Goal: Task Accomplishment & Management: Use online tool/utility

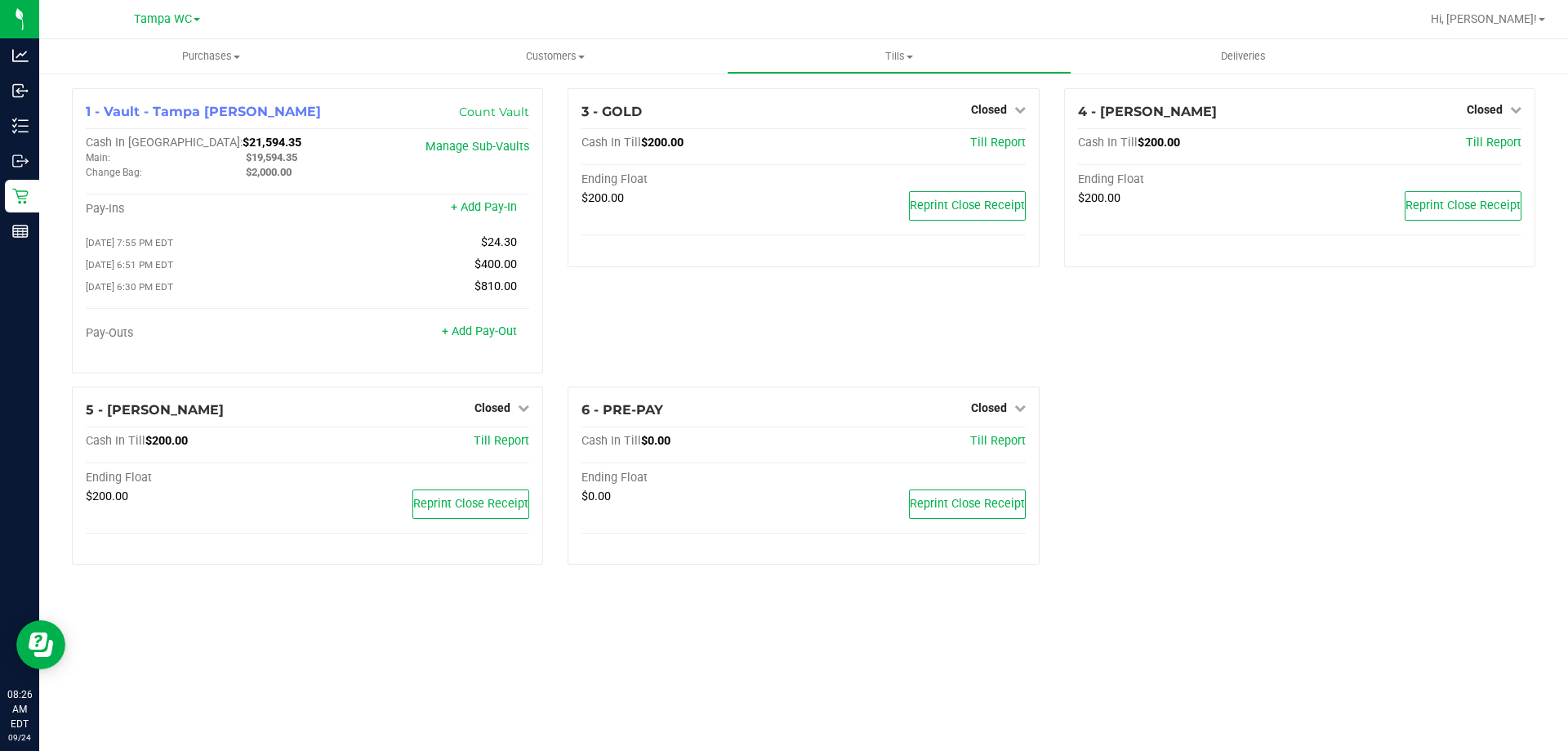
click at [1351, 369] on div "4 - [PERSON_NAME]-BISBAL Closed Open Till Cash In Till $200.00 Till Report Endi…" at bounding box center [1300, 237] width 496 height 298
click at [1505, 109] on link "Closed" at bounding box center [1494, 109] width 54 height 13
click at [1447, 432] on div "1 - Vault - [GEOGRAPHIC_DATA] [PERSON_NAME] Count Vault Cash In Vault: $21,594.…" at bounding box center [804, 333] width 1488 height 489
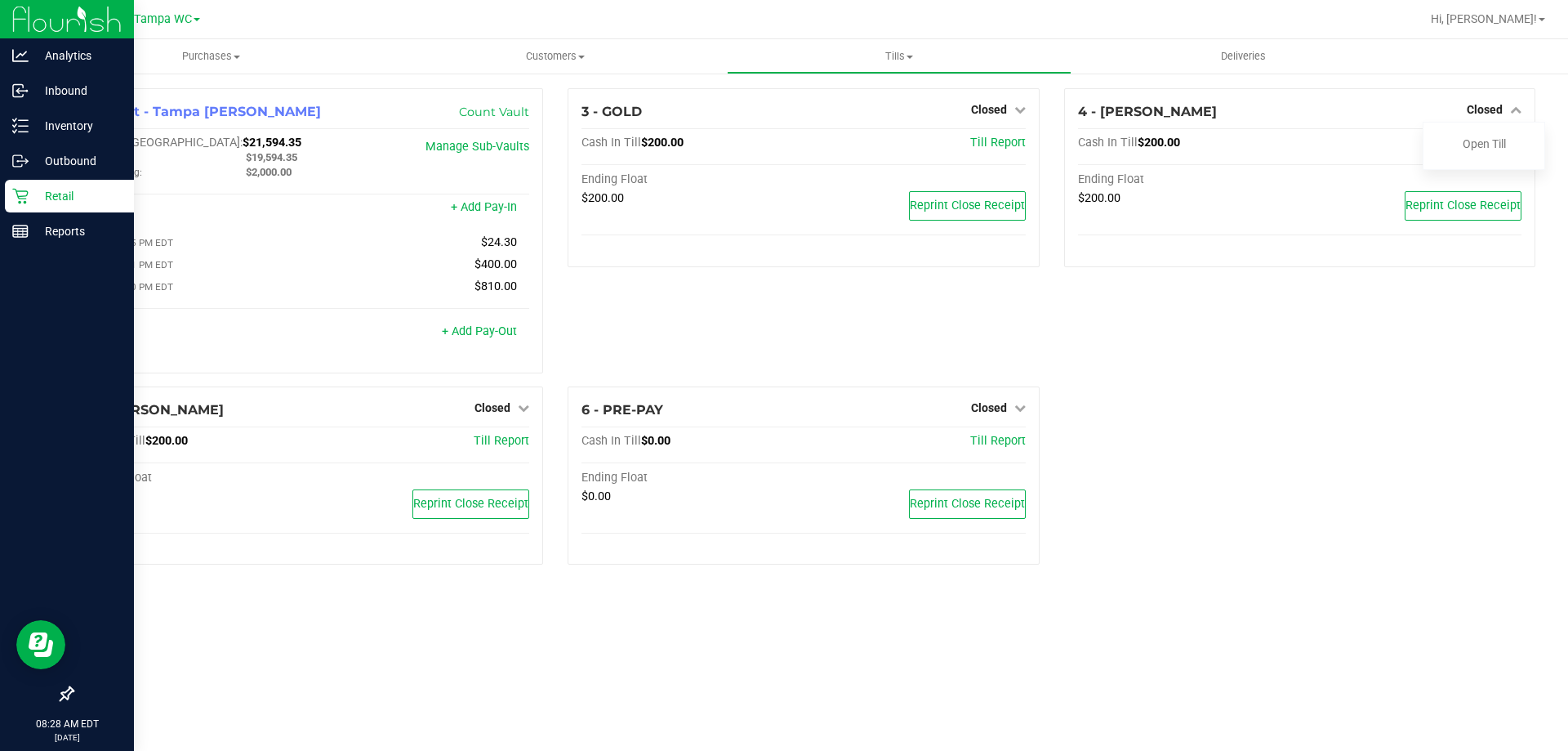
click at [21, 185] on div "Retail" at bounding box center [70, 196] width 129 height 32
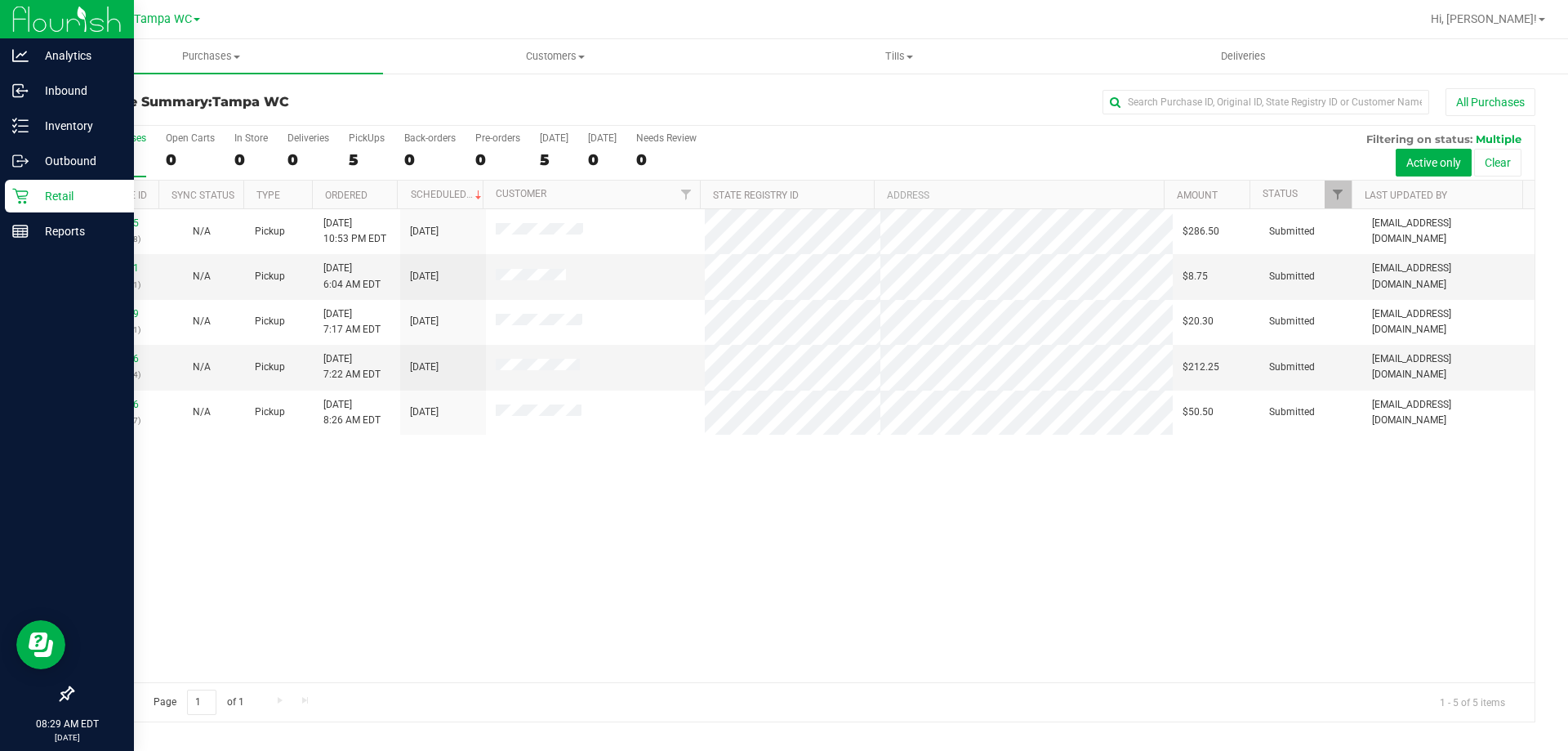
click at [276, 510] on div "11997035 (327201908) N/A Pickup [DATE] 10:53 PM EDT 9/24/2025 $286.50 Submitted…" at bounding box center [804, 445] width 1462 height 473
click at [900, 44] on uib-tab-heading "Tills Manage tills Reconcile e-payments" at bounding box center [899, 56] width 342 height 32
click at [846, 94] on li "Manage tills" at bounding box center [899, 99] width 344 height 20
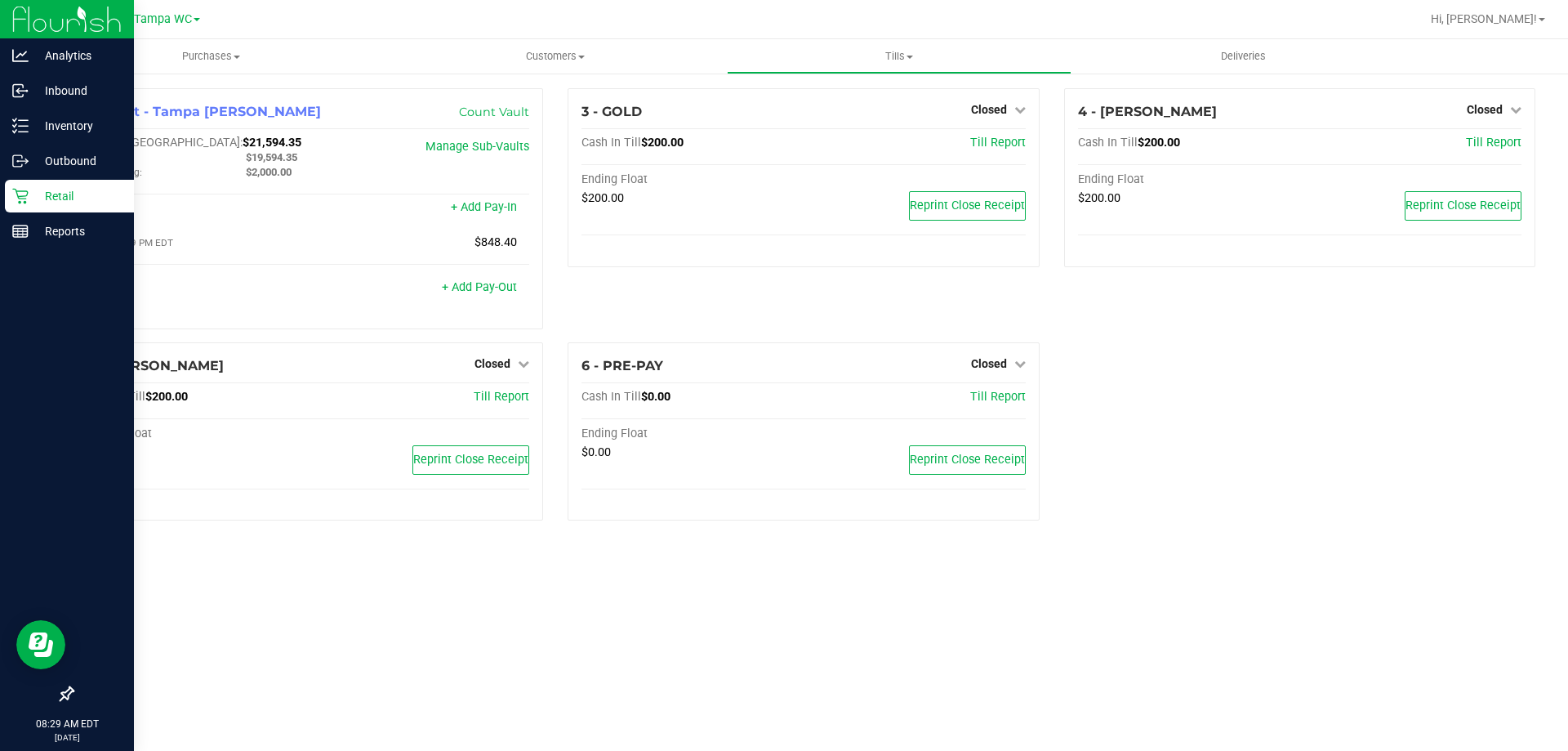
click at [1291, 381] on div "1 - Vault - [GEOGRAPHIC_DATA] [PERSON_NAME] Count Vault Cash In Vault: $21,594.…" at bounding box center [804, 311] width 1488 height 445
click at [1501, 101] on div "Closed" at bounding box center [1494, 109] width 54 height 20
click at [1501, 108] on span "Closed" at bounding box center [1485, 109] width 36 height 13
click at [1489, 146] on link "Open Till" at bounding box center [1484, 144] width 43 height 13
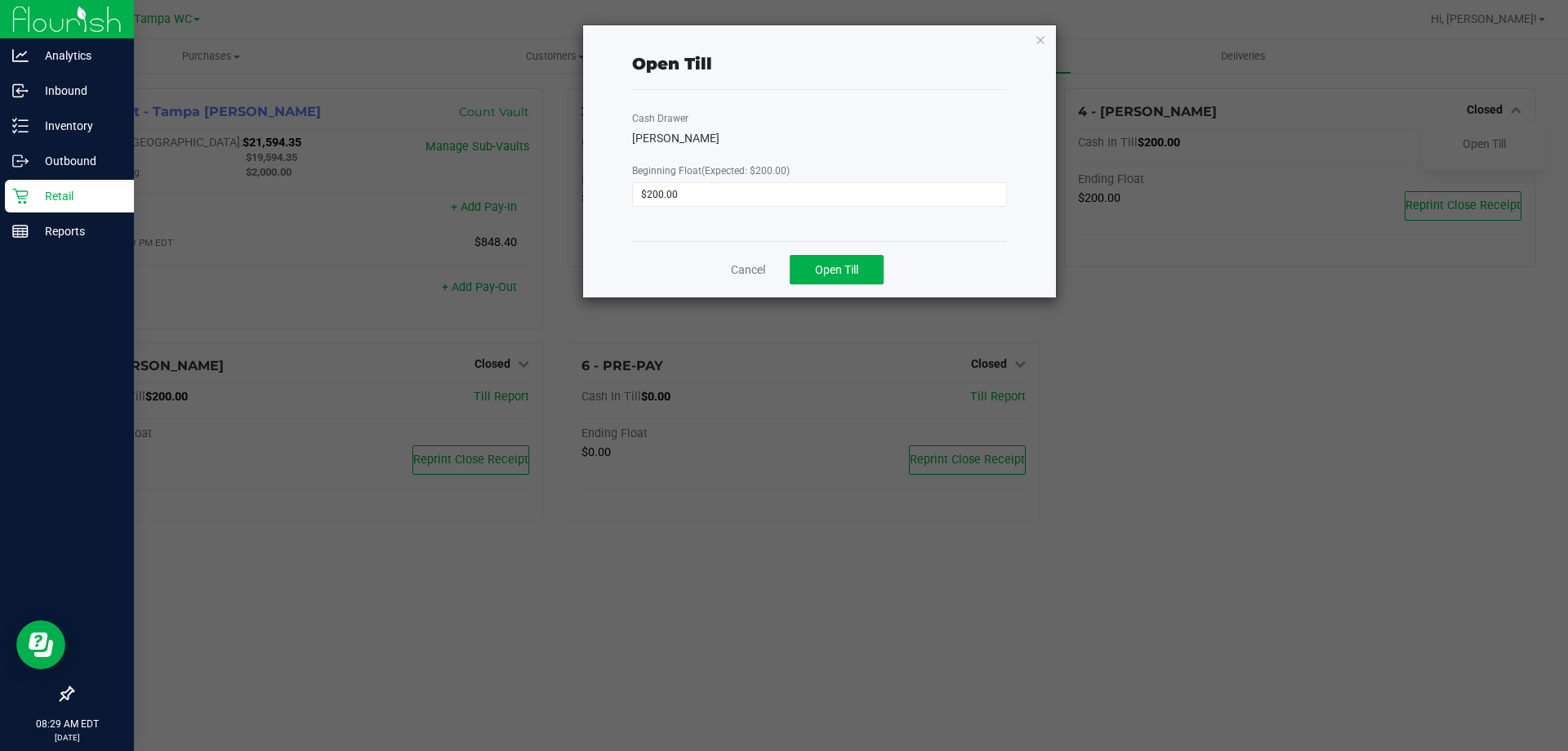
click at [898, 266] on div "Cancel Open Till" at bounding box center [819, 269] width 375 height 56
click at [883, 268] on button "Open Till" at bounding box center [837, 269] width 94 height 30
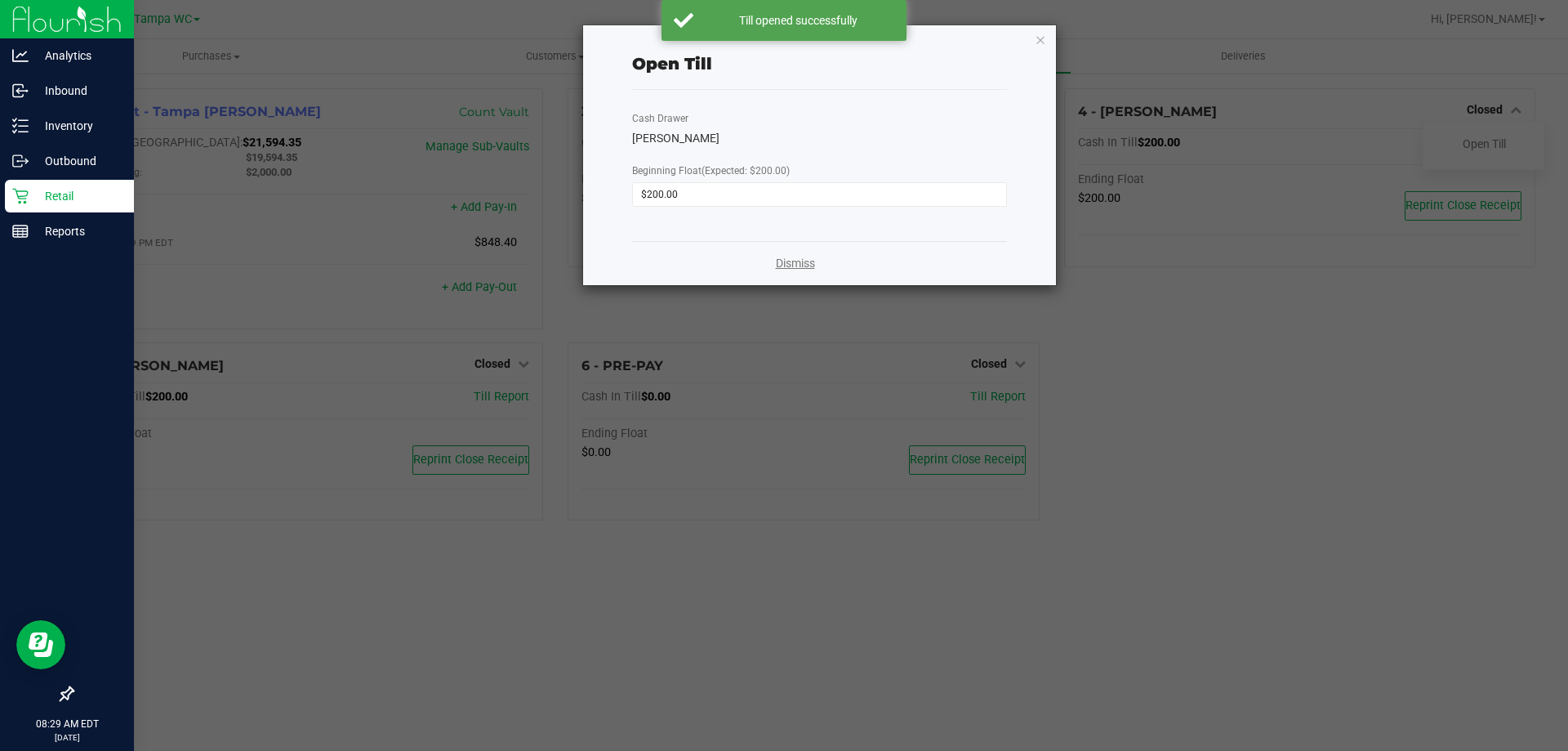
click at [791, 266] on link "Dismiss" at bounding box center [796, 263] width 39 height 17
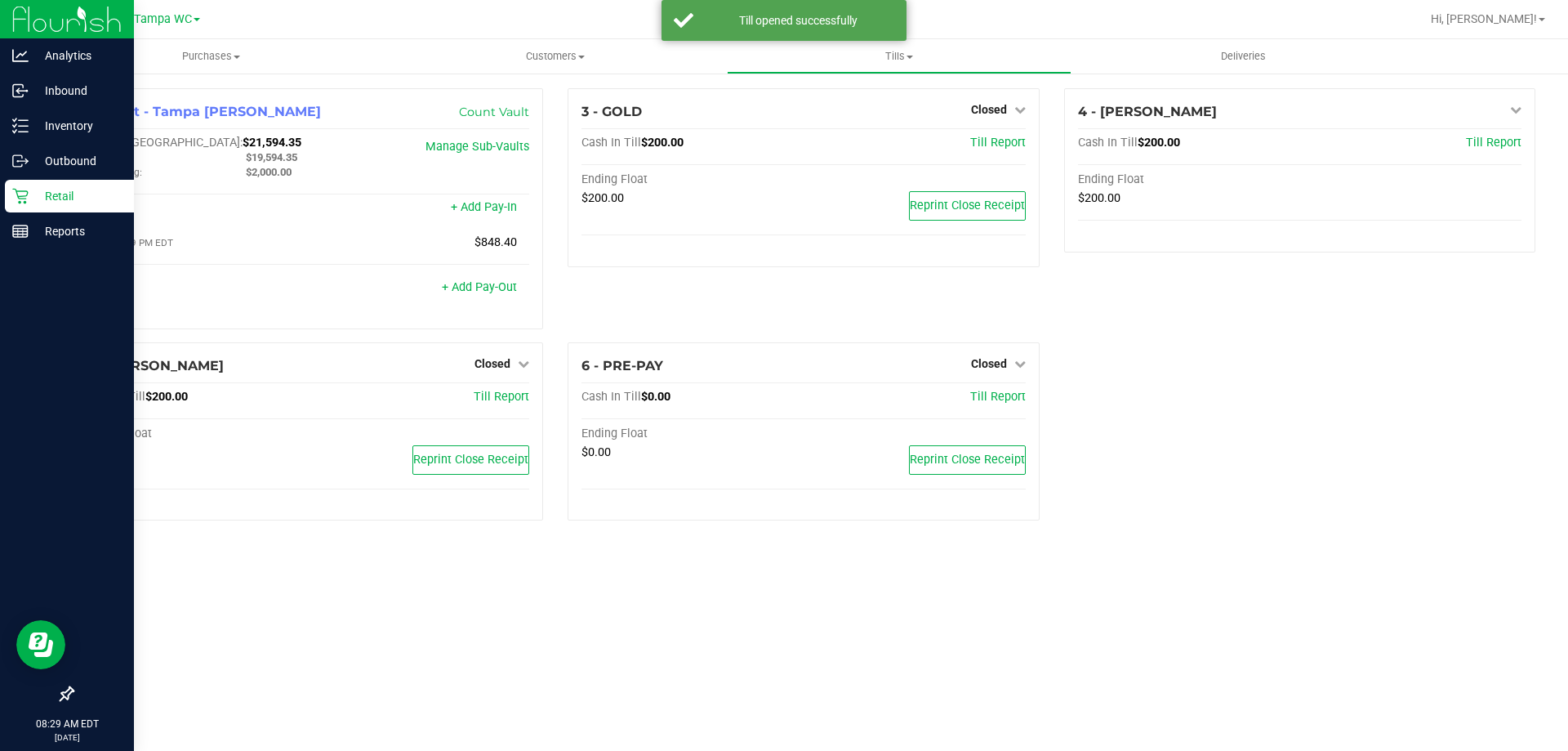
click at [1193, 286] on div "4 - [PERSON_NAME]-BISBAL Open Till Cash In Till $200.00 Till Report Ending Floa…" at bounding box center [1300, 215] width 496 height 254
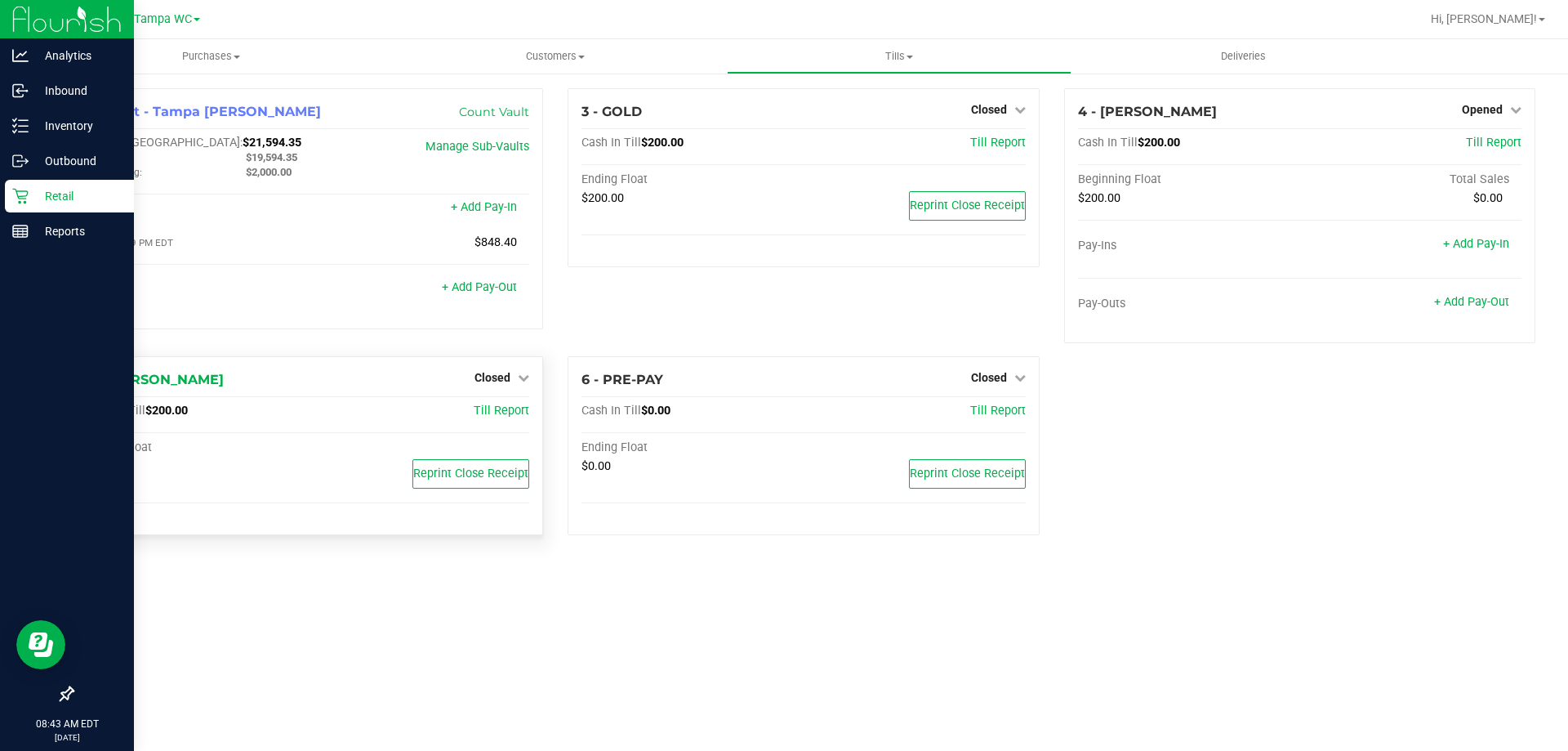
click at [493, 370] on div "Closed" at bounding box center [502, 377] width 54 height 20
click at [522, 381] on icon at bounding box center [523, 377] width 11 height 11
click at [509, 408] on link "Open Till" at bounding box center [492, 411] width 43 height 13
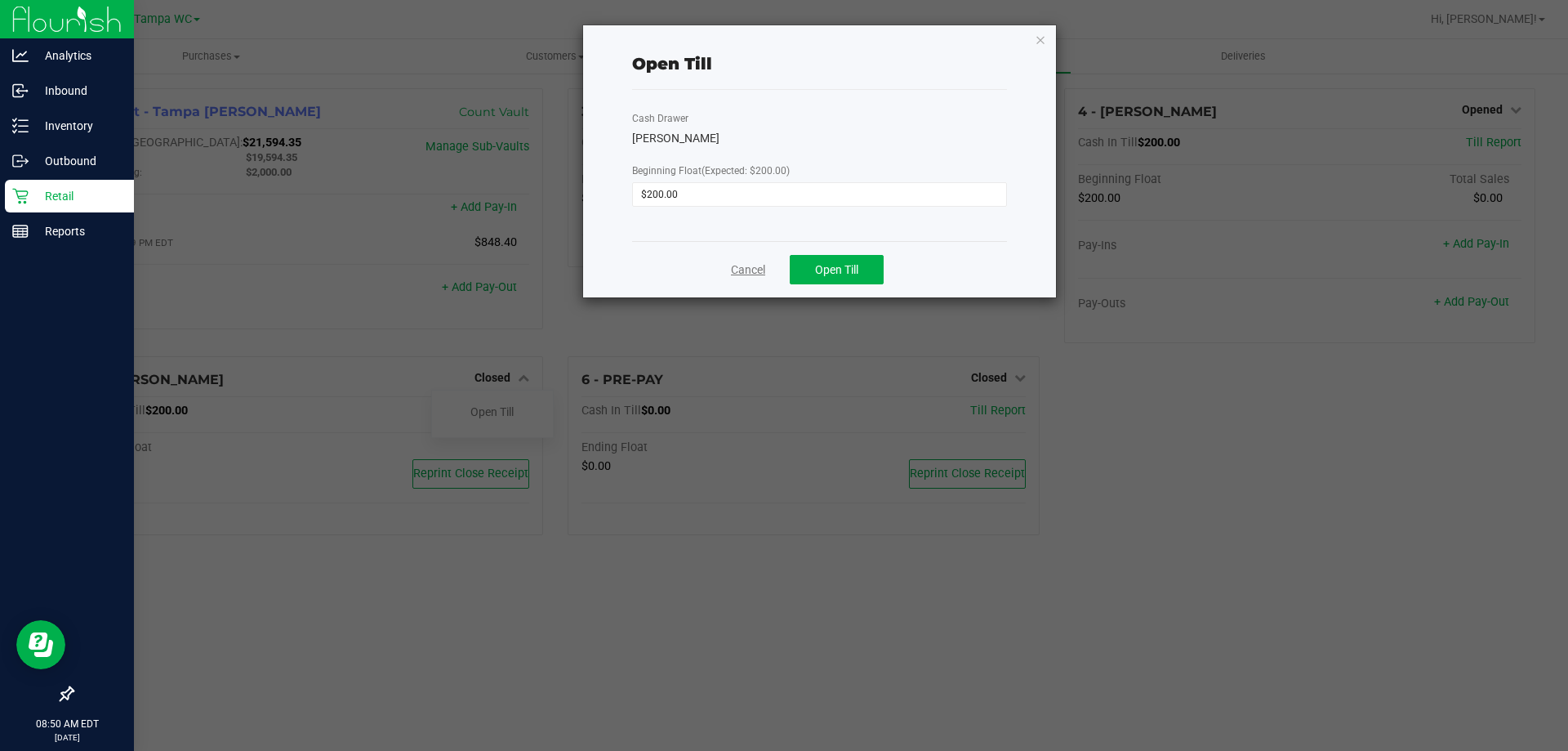
click at [736, 268] on link "Cancel" at bounding box center [748, 270] width 34 height 17
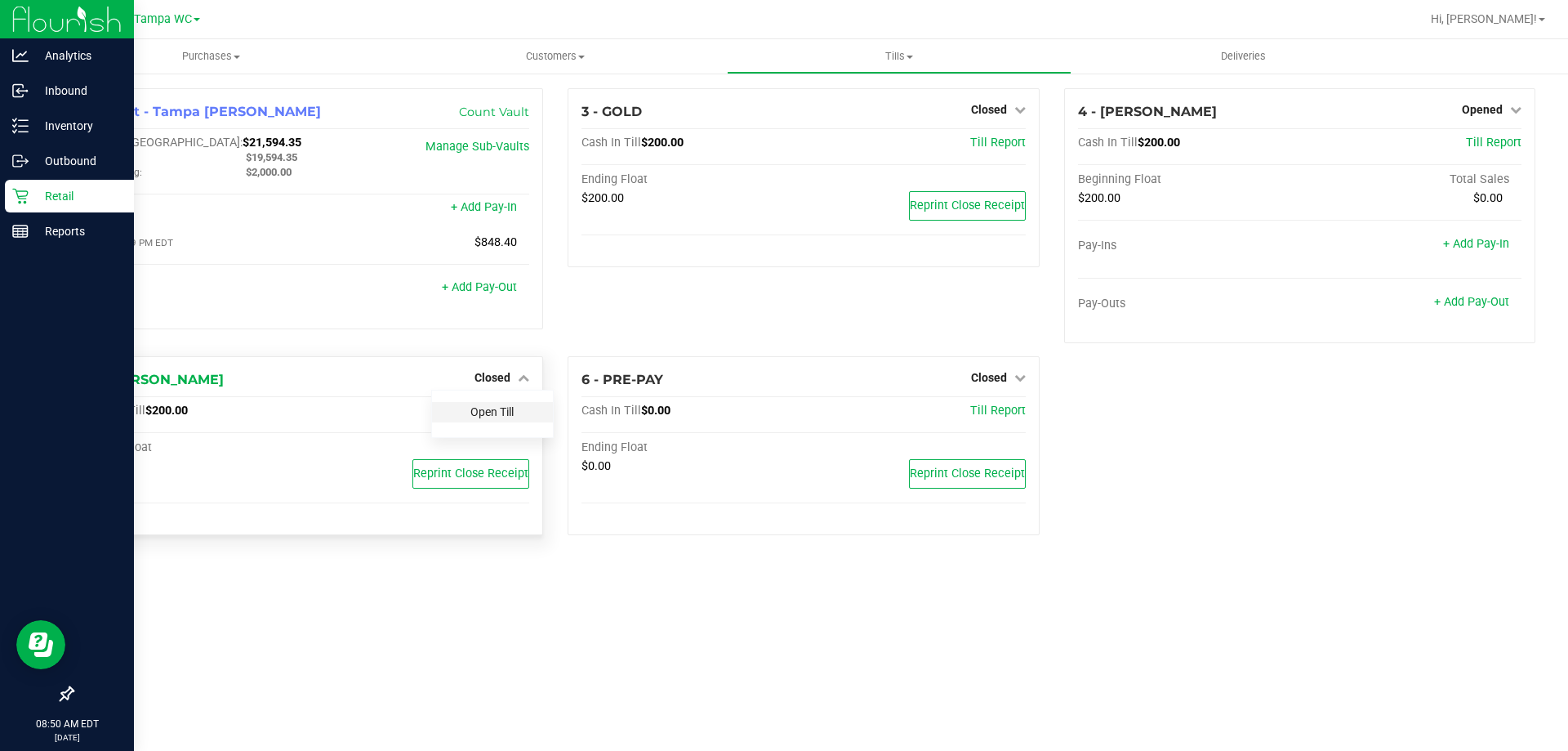
click at [494, 418] on link "Open Till" at bounding box center [492, 411] width 43 height 13
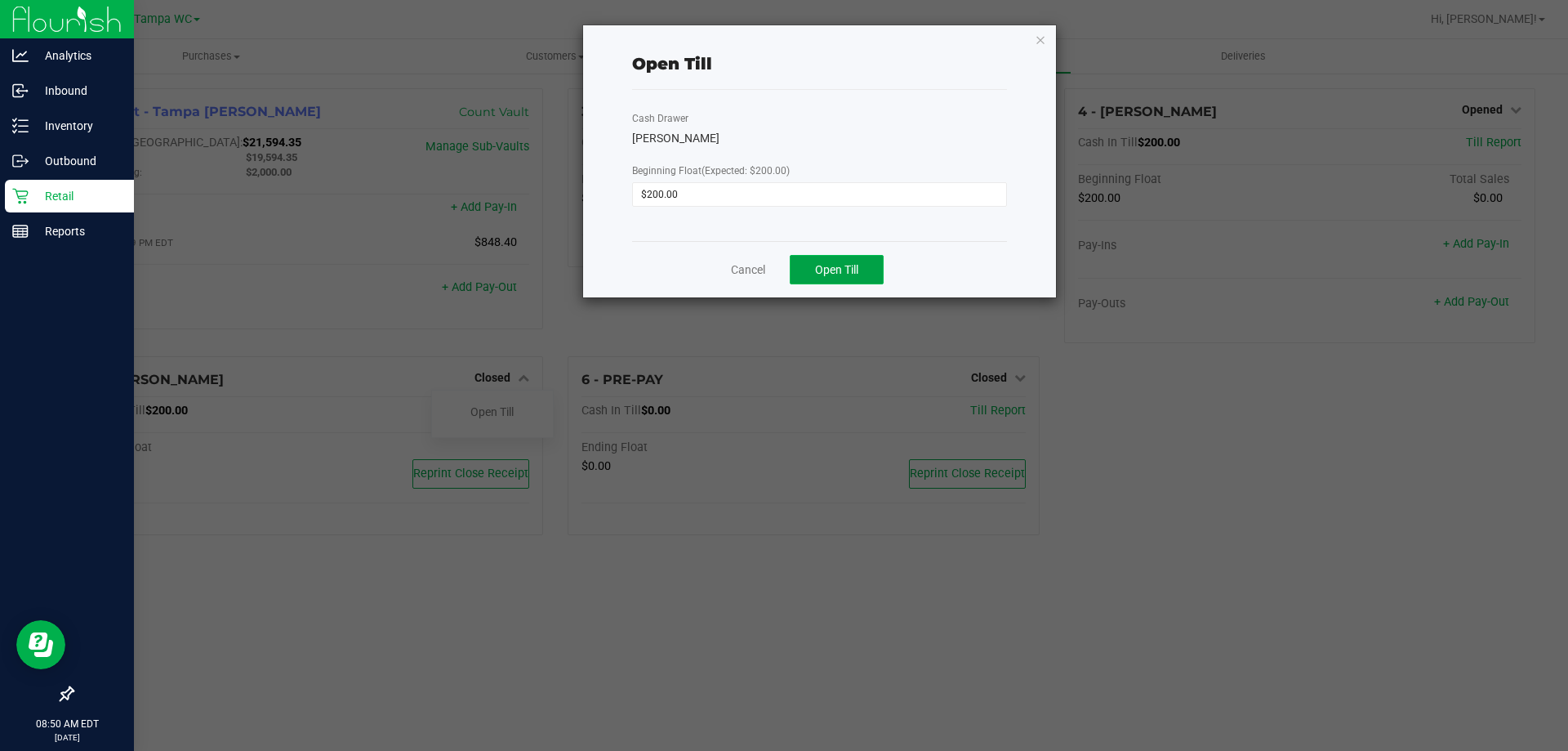
click at [861, 269] on button "Open Till" at bounding box center [837, 269] width 94 height 30
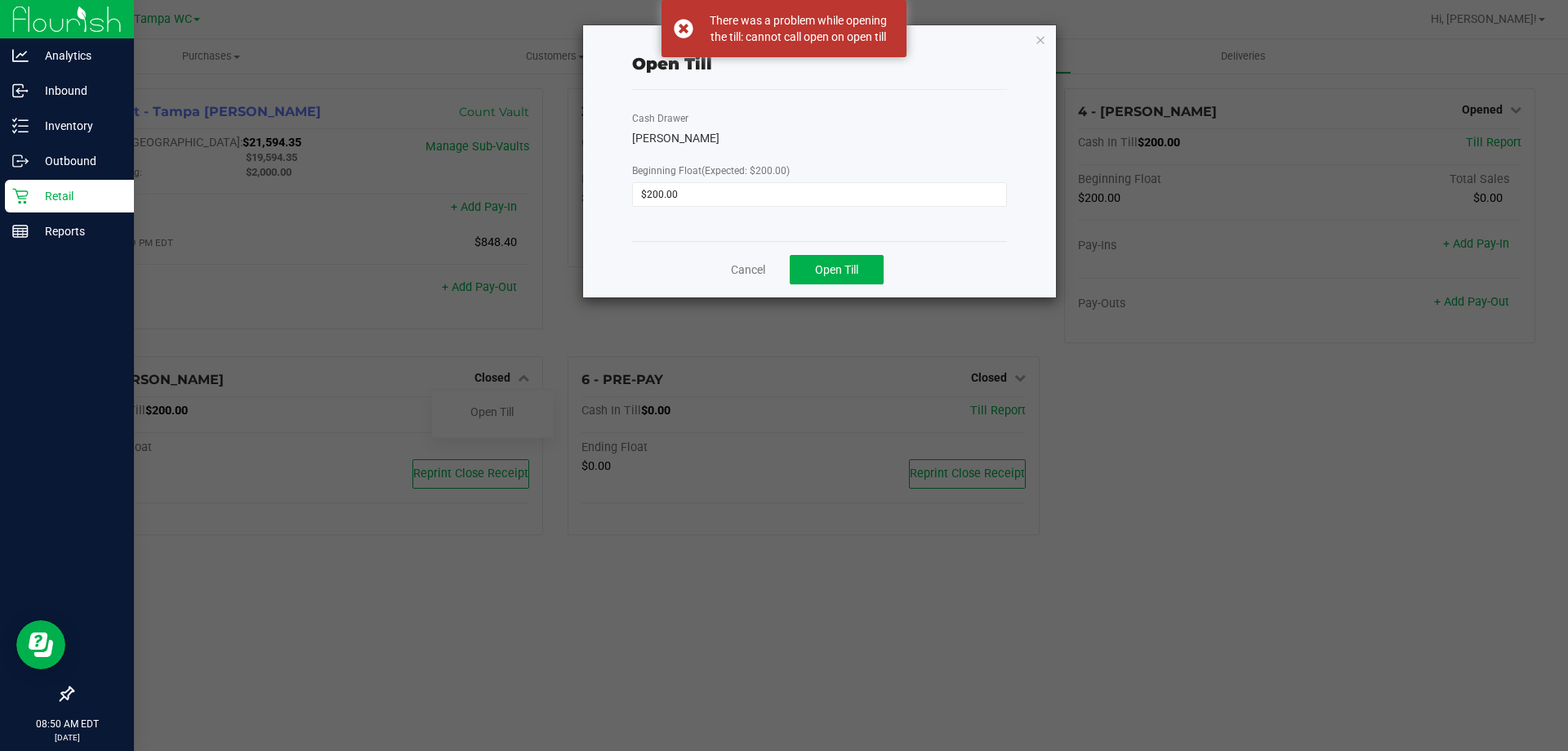
click at [1052, 47] on div "Open Till Cash Drawer [PERSON_NAME] Beginning Float (Expected: $200.00) $200.00…" at bounding box center [820, 161] width 473 height 272
click at [1052, 46] on div "Open Till Cash Drawer [PERSON_NAME] Beginning Float (Expected: $200.00) $200.00…" at bounding box center [820, 161] width 473 height 272
click at [1042, 43] on icon "button" at bounding box center [1040, 39] width 11 height 20
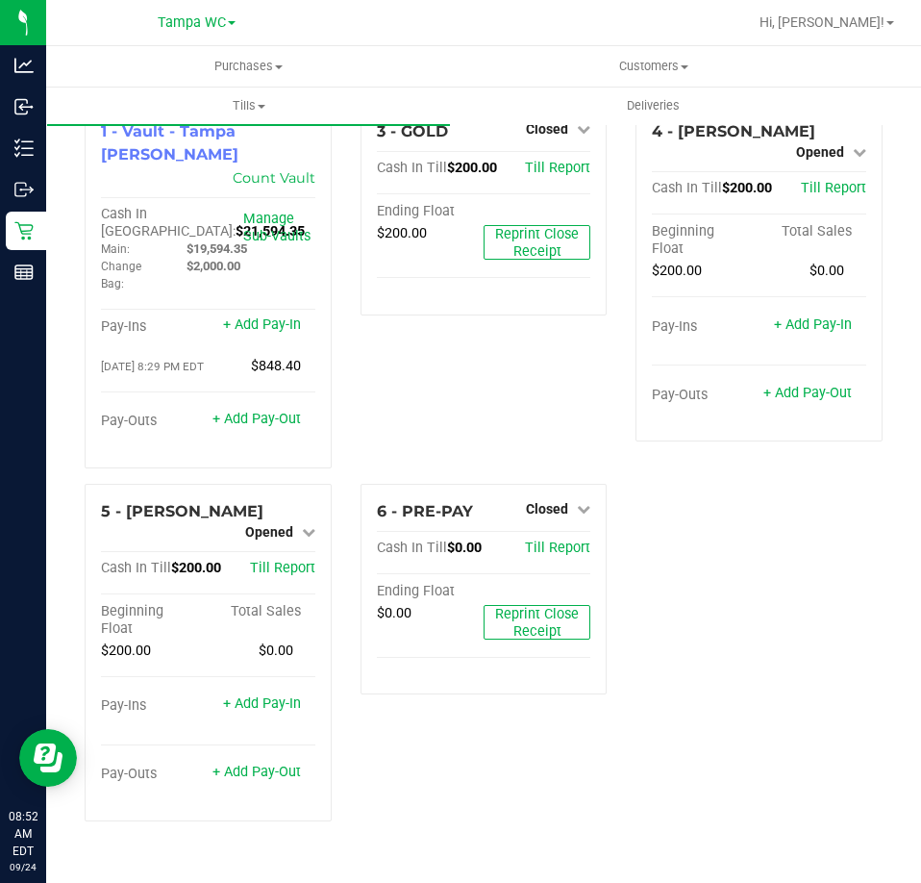
click at [466, 392] on div "3 - GOLD Closed Open Till Cash In Till $200.00 Till Report Ending Float $200.00…" at bounding box center [484, 294] width 276 height 380
click at [463, 354] on div "3 - GOLD Closed Open Till Cash In Till $200.00 Till Report Ending Float $200.00…" at bounding box center [484, 294] width 276 height 380
